Goal: Find specific page/section: Find specific page/section

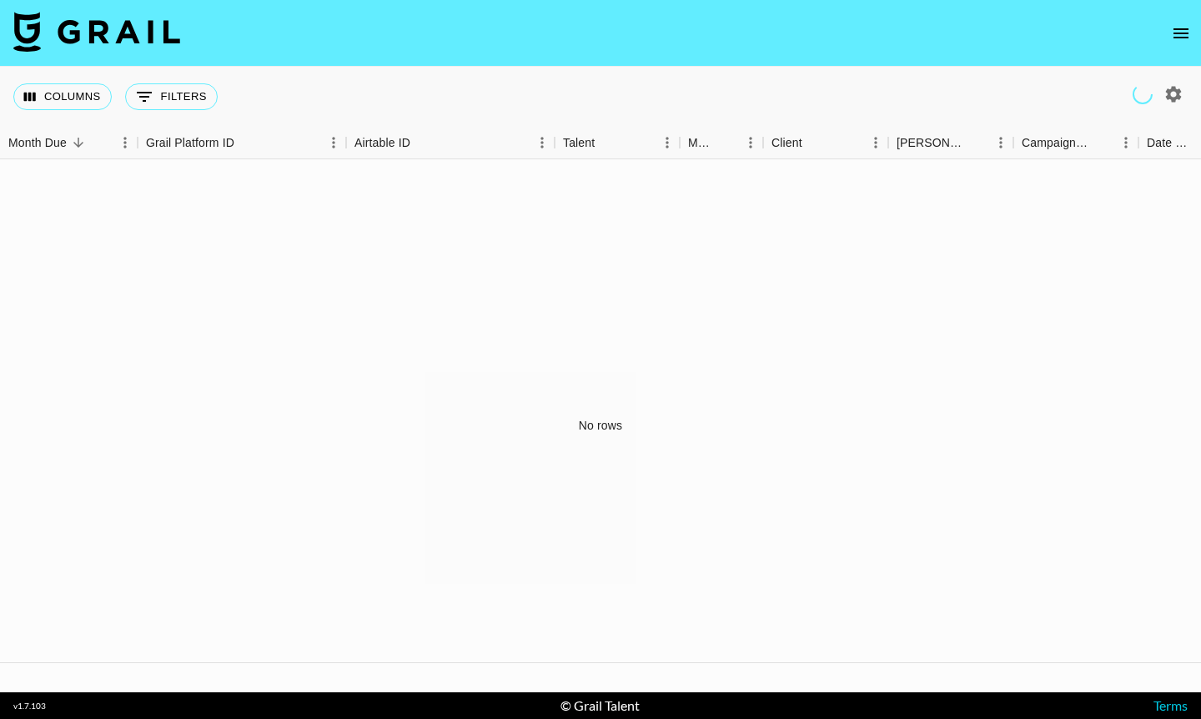
click at [1000, 31] on icon "open drawer" at bounding box center [1181, 33] width 20 height 20
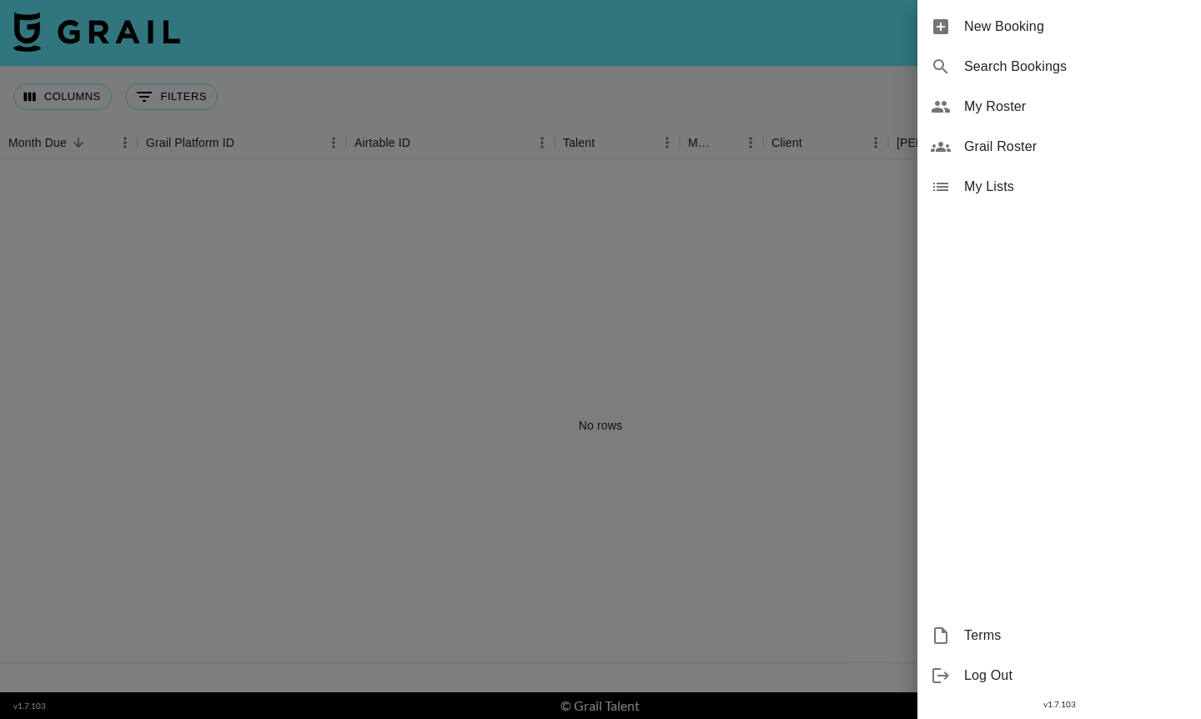
click at [969, 113] on span "My Roster" at bounding box center [1075, 107] width 223 height 20
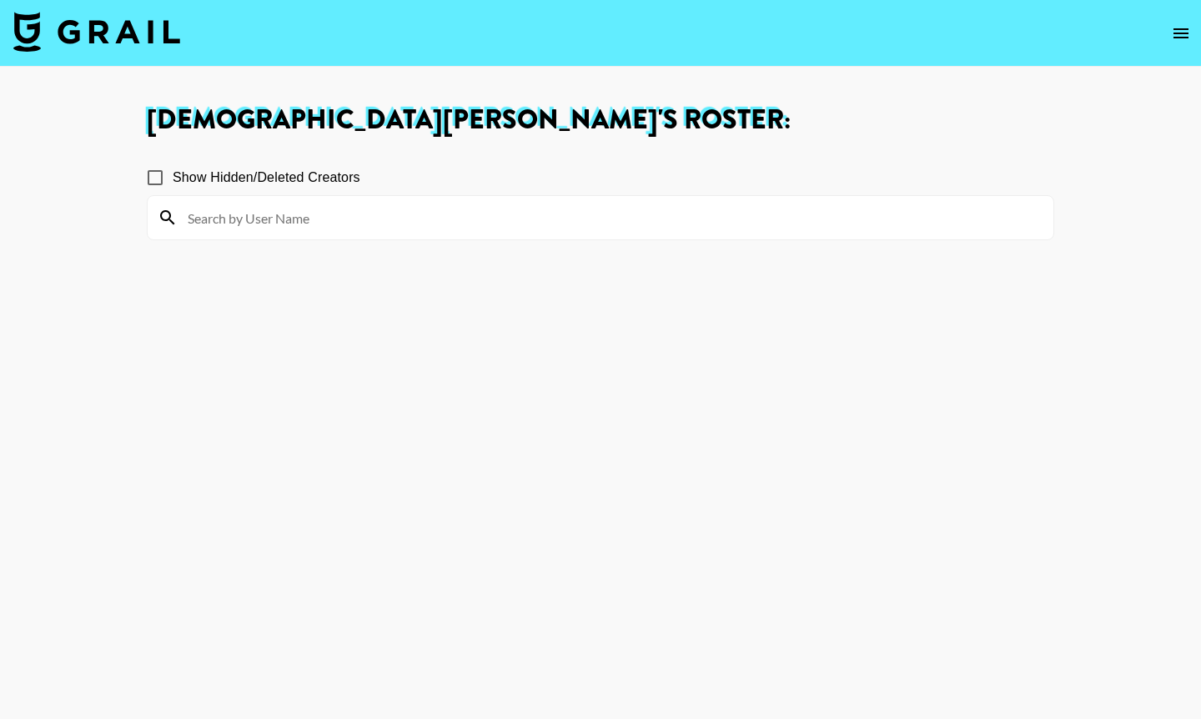
click at [247, 226] on input at bounding box center [611, 217] width 866 height 27
type input "c"
click at [1000, 24] on icon "open drawer" at bounding box center [1181, 33] width 20 height 20
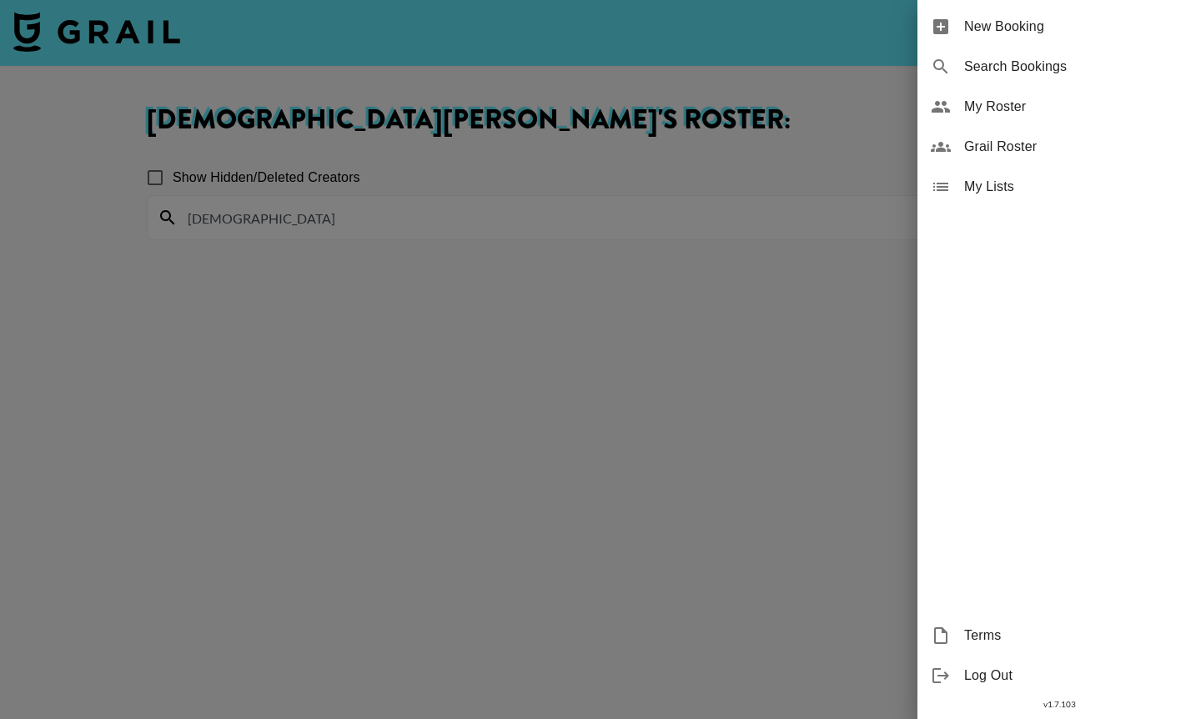
click at [827, 163] on div at bounding box center [600, 359] width 1201 height 719
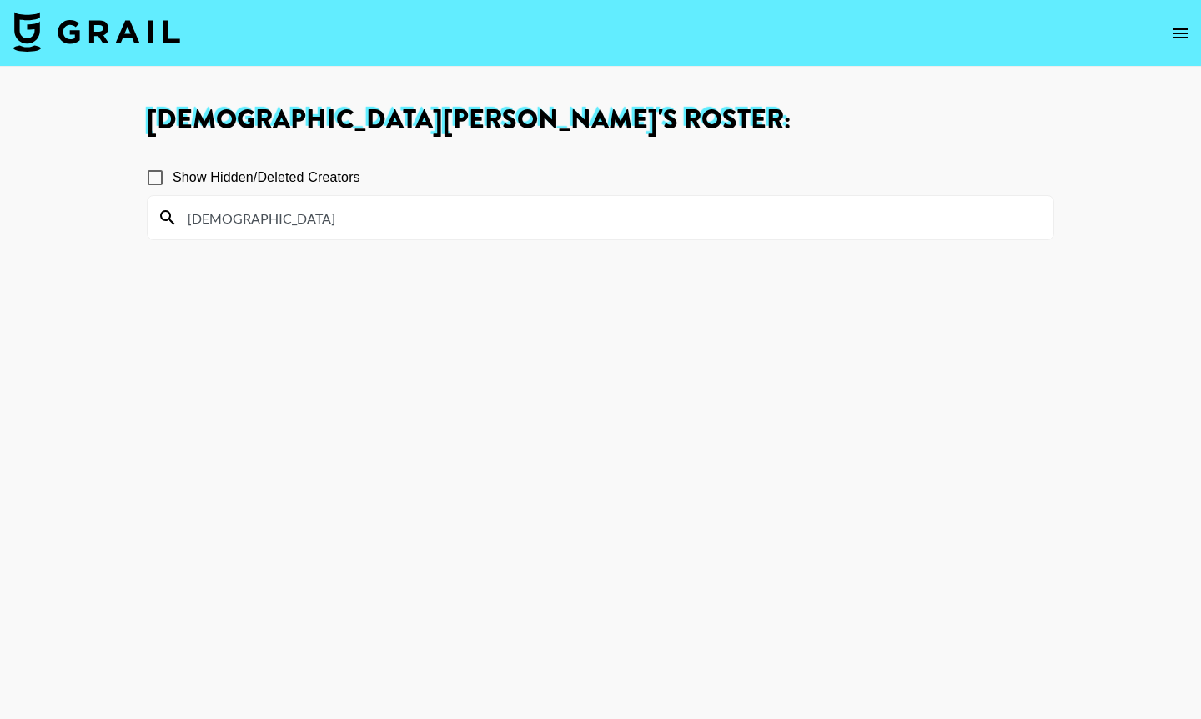
click at [616, 268] on section "Show Hidden/Deleted Creators [DEMOGRAPHIC_DATA]" at bounding box center [600, 439] width 907 height 585
click at [623, 224] on input "[DEMOGRAPHIC_DATA]" at bounding box center [611, 217] width 866 height 27
type input "[PERSON_NAME]"
click at [26, 27] on img at bounding box center [96, 32] width 167 height 40
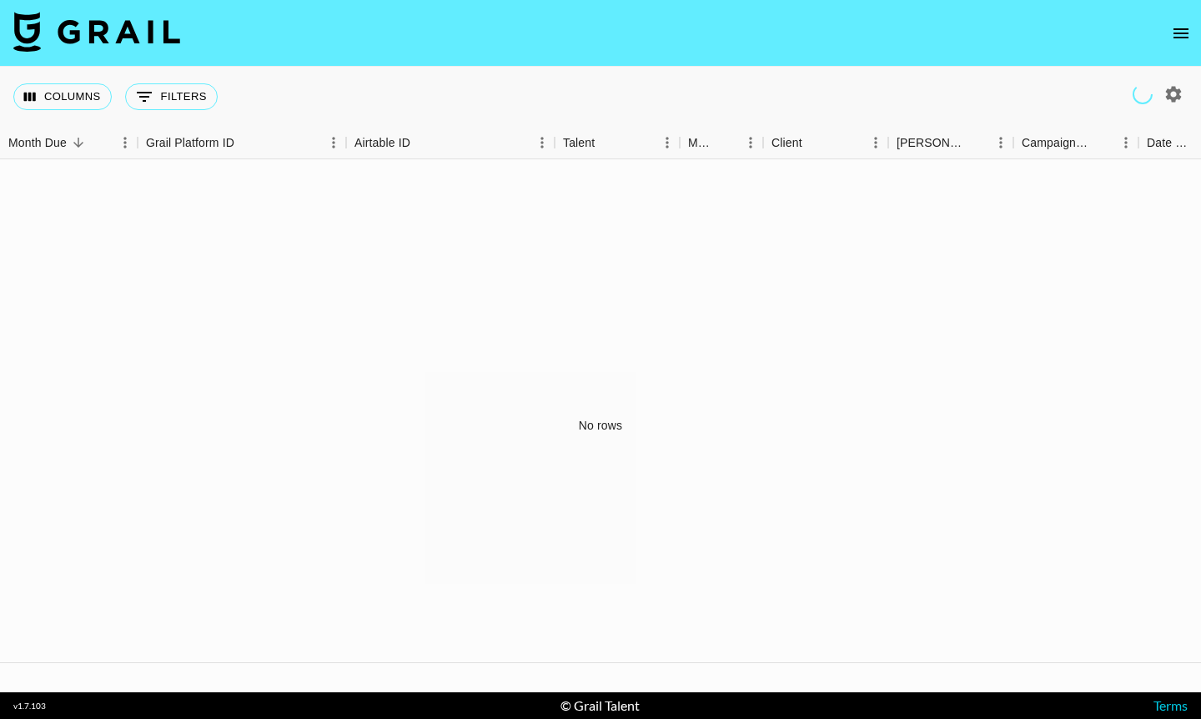
click at [1000, 102] on icon "button" at bounding box center [1174, 94] width 16 height 16
select select "[DATE]"
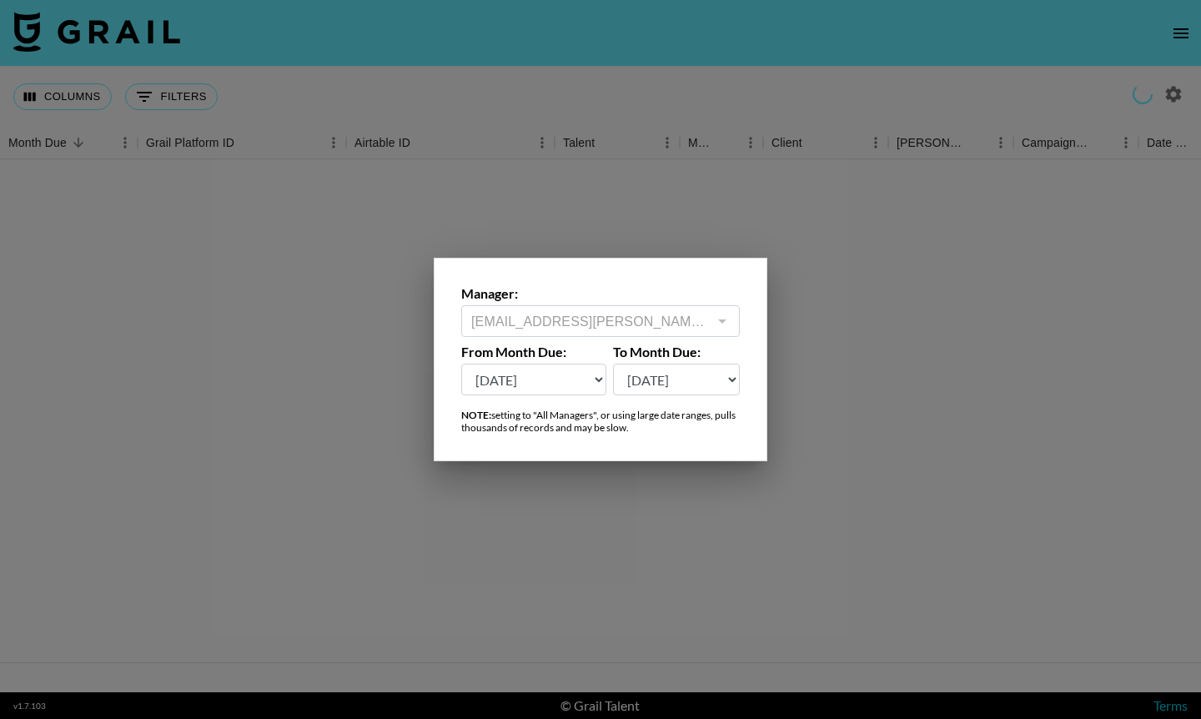
click at [1000, 102] on div at bounding box center [600, 359] width 1201 height 719
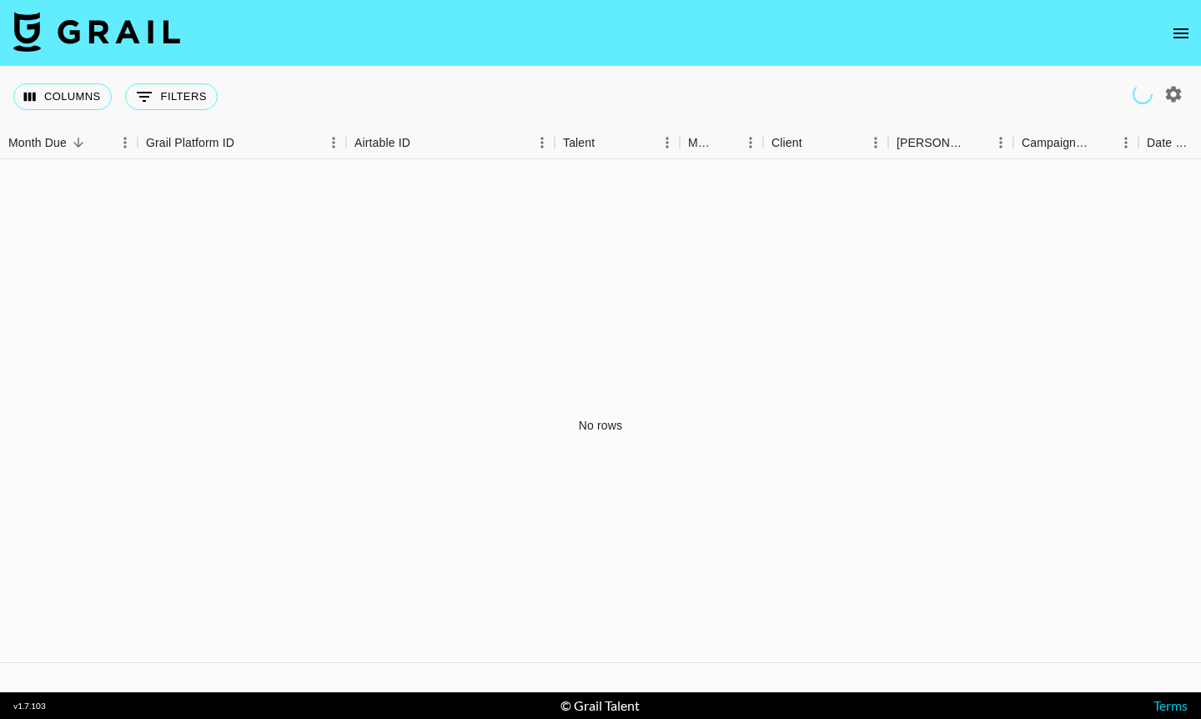
click at [1000, 38] on icon "open drawer" at bounding box center [1181, 33] width 20 height 20
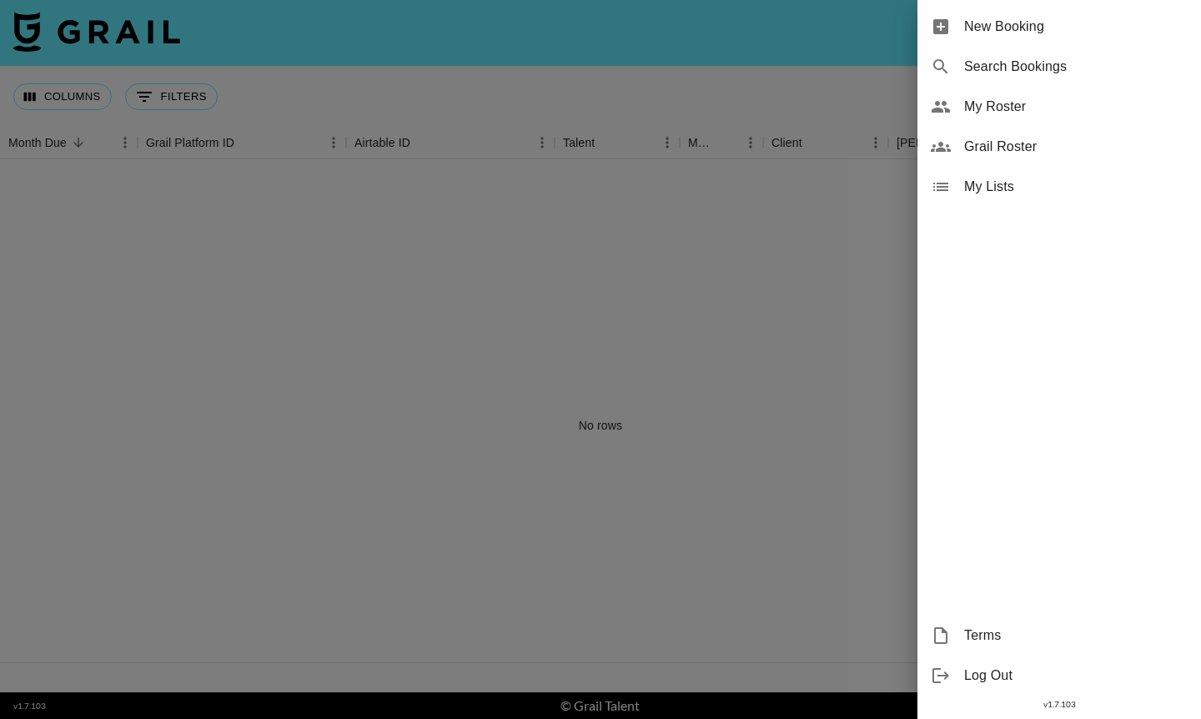
click at [1000, 113] on span "My Roster" at bounding box center [1075, 107] width 223 height 20
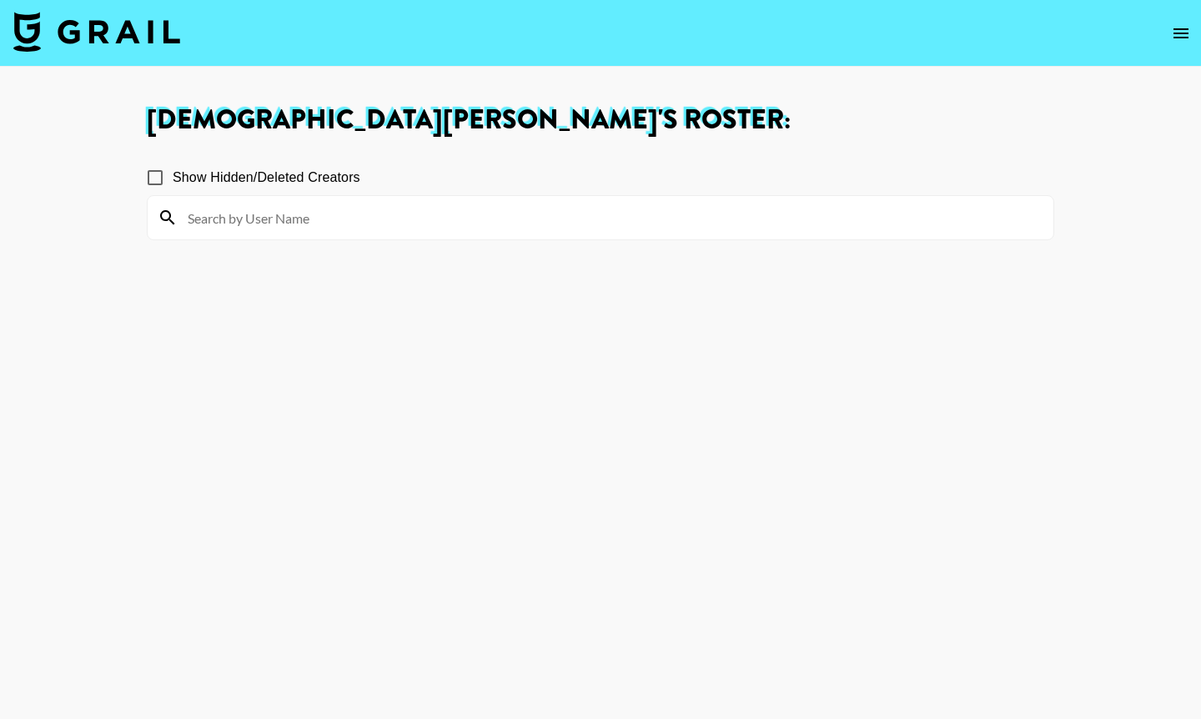
click at [310, 179] on span "Show Hidden/Deleted Creators" at bounding box center [267, 178] width 188 height 20
click at [173, 179] on input "Show Hidden/Deleted Creators" at bounding box center [155, 177] width 35 height 35
click at [310, 179] on span "Show Hidden/Deleted Creators" at bounding box center [267, 178] width 188 height 20
click at [173, 179] on input "Show Hidden/Deleted Creators" at bounding box center [155, 177] width 35 height 35
checkbox input "false"
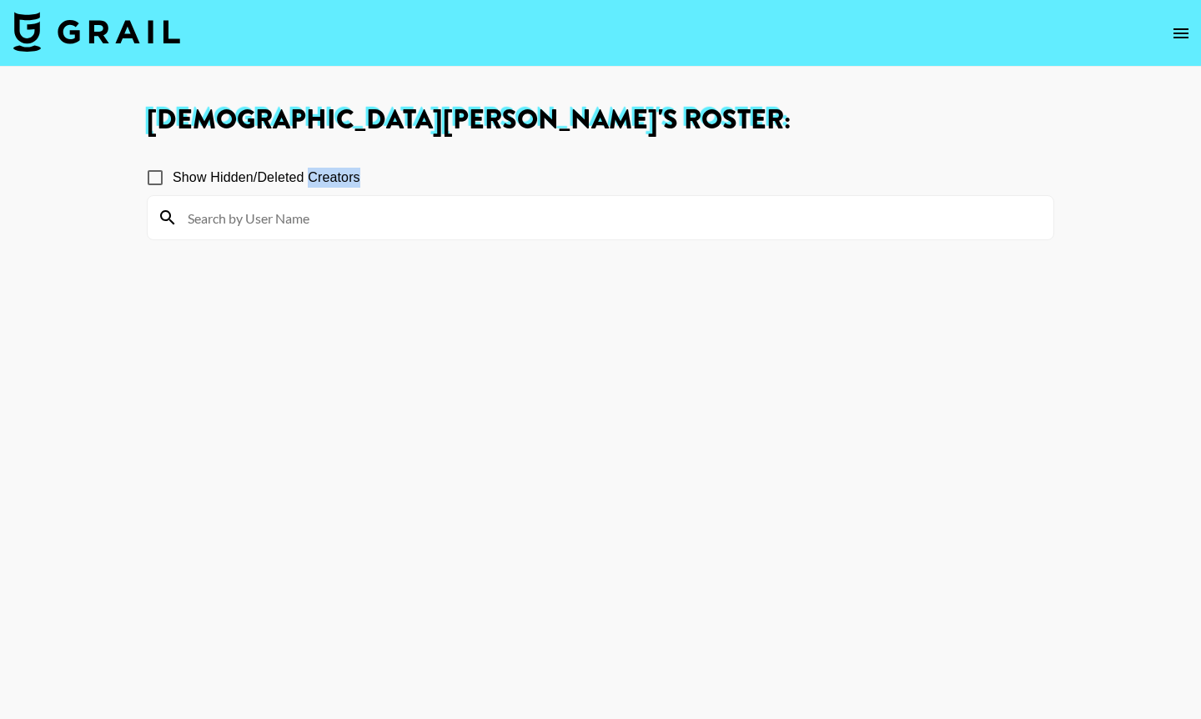
click at [1000, 43] on button "open drawer" at bounding box center [1180, 33] width 33 height 33
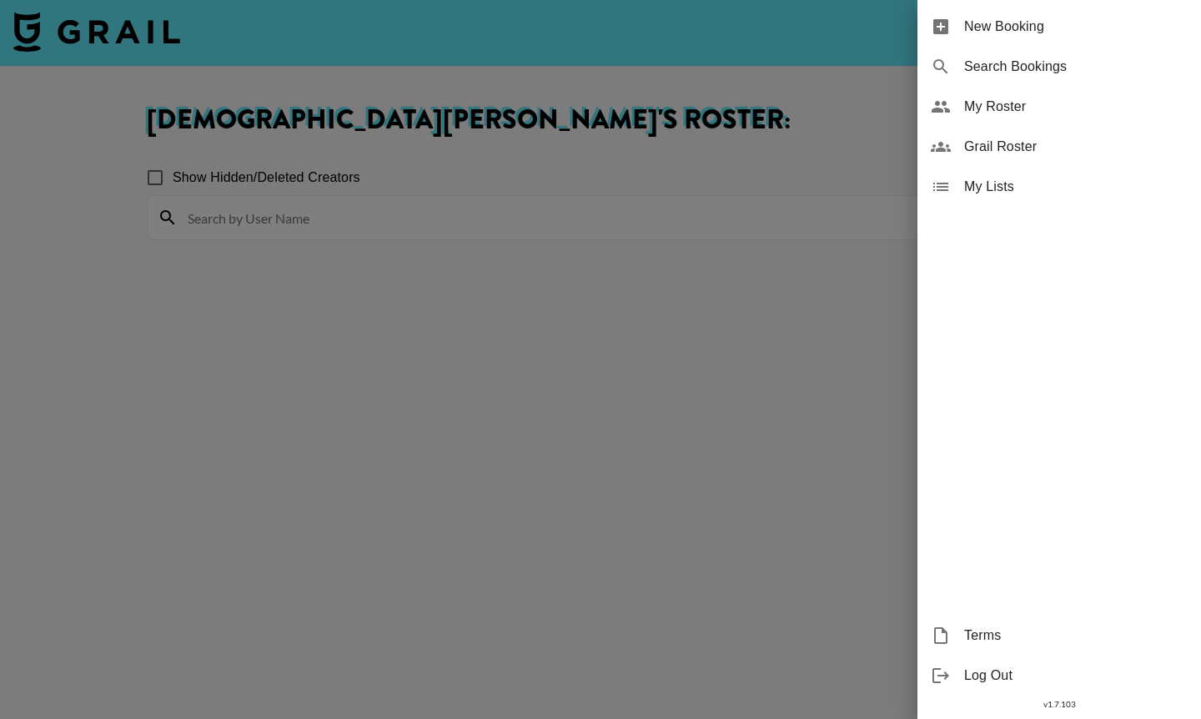
click at [796, 183] on div at bounding box center [600, 359] width 1201 height 719
